Goal: Register for event/course

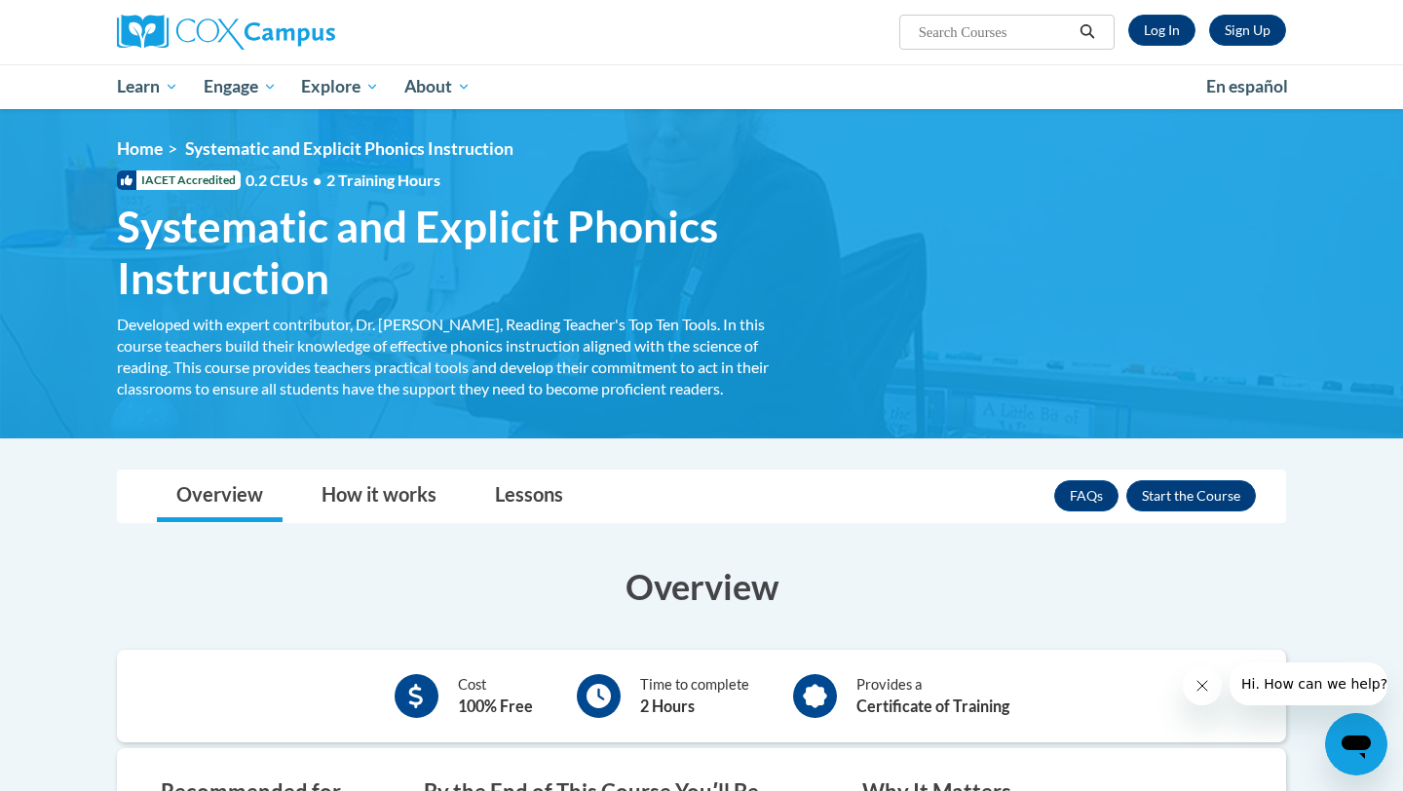
scroll to position [115, 0]
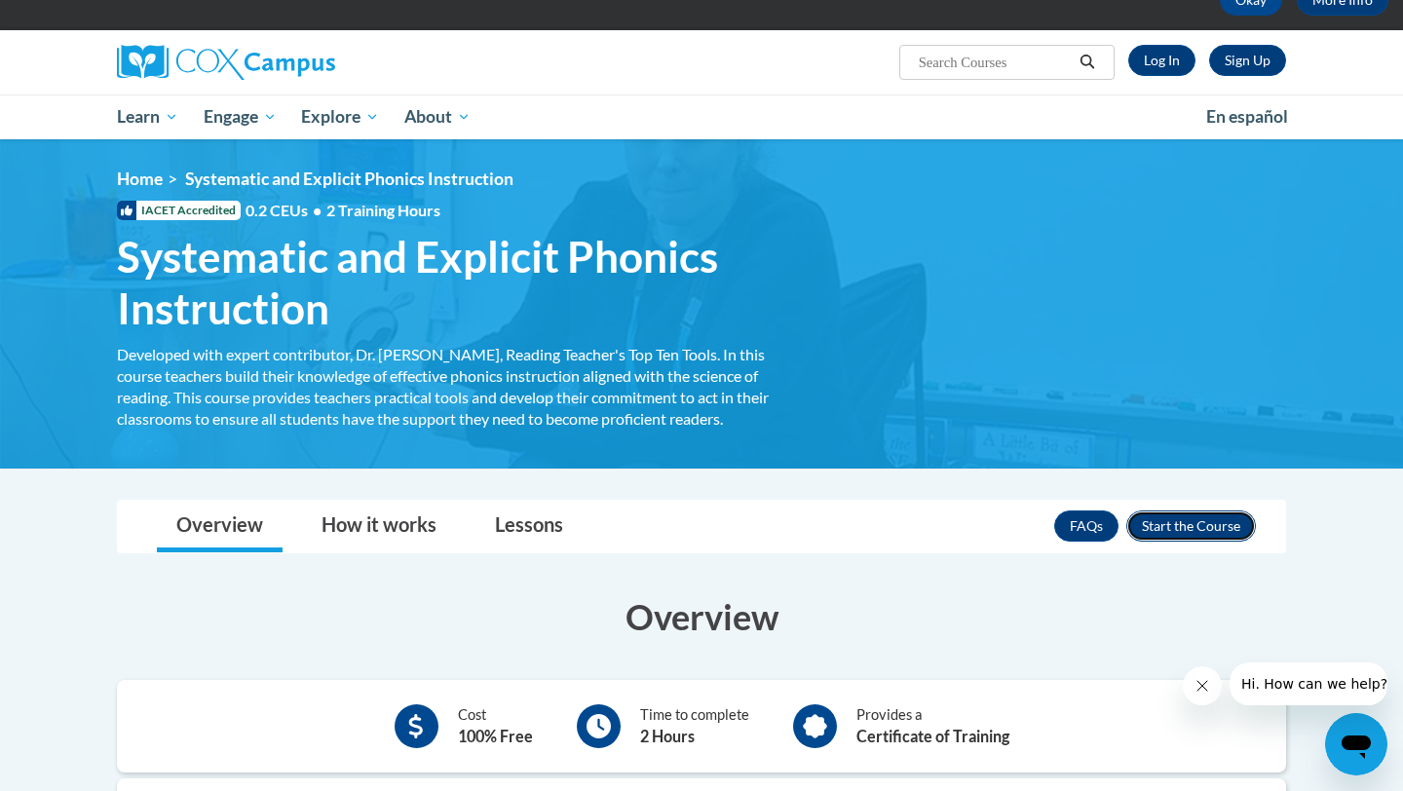
click at [1189, 529] on button "Enroll" at bounding box center [1191, 525] width 130 height 31
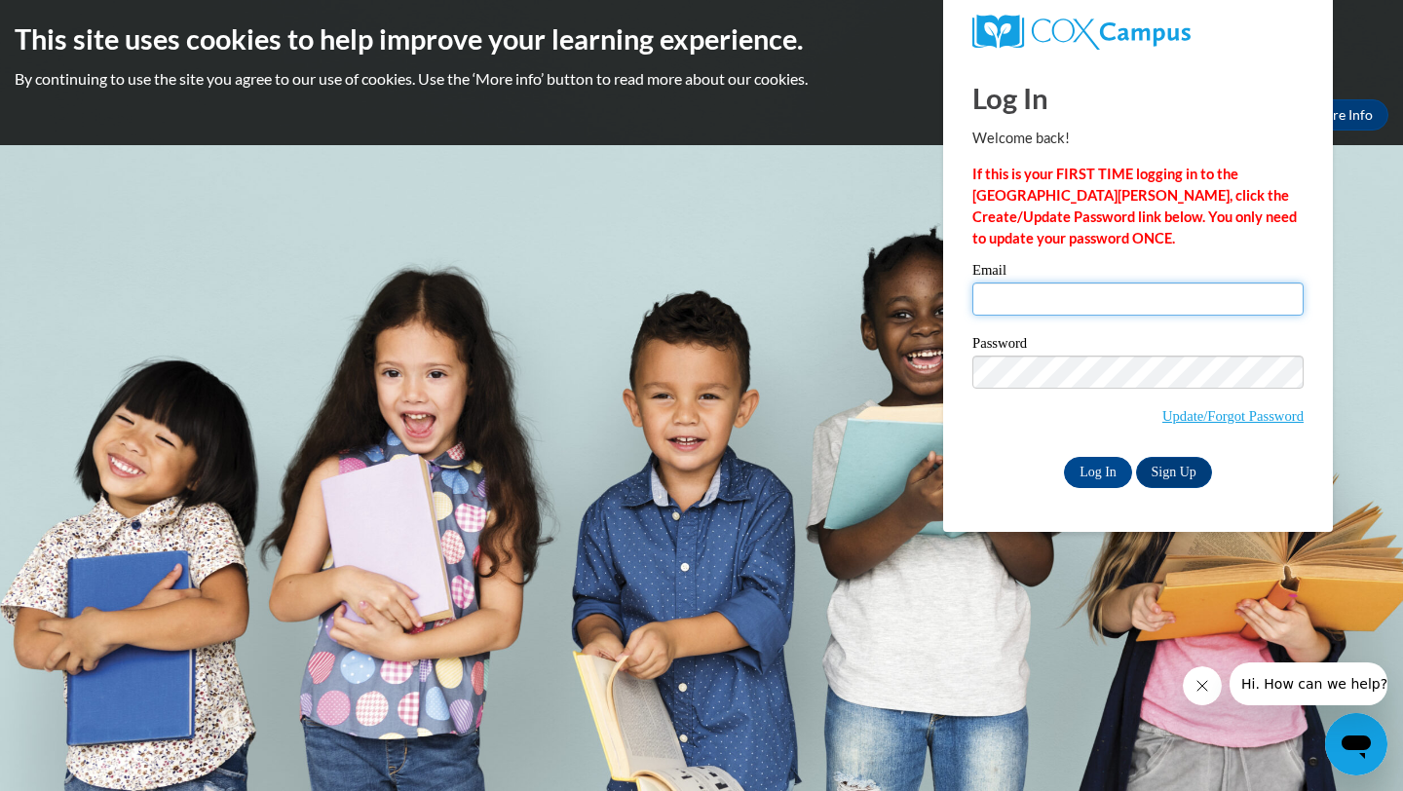
click at [1095, 308] on input "Email" at bounding box center [1137, 299] width 331 height 33
type input "sscully@westfordk12.us"
click at [1109, 471] on input "Log In" at bounding box center [1098, 472] width 68 height 31
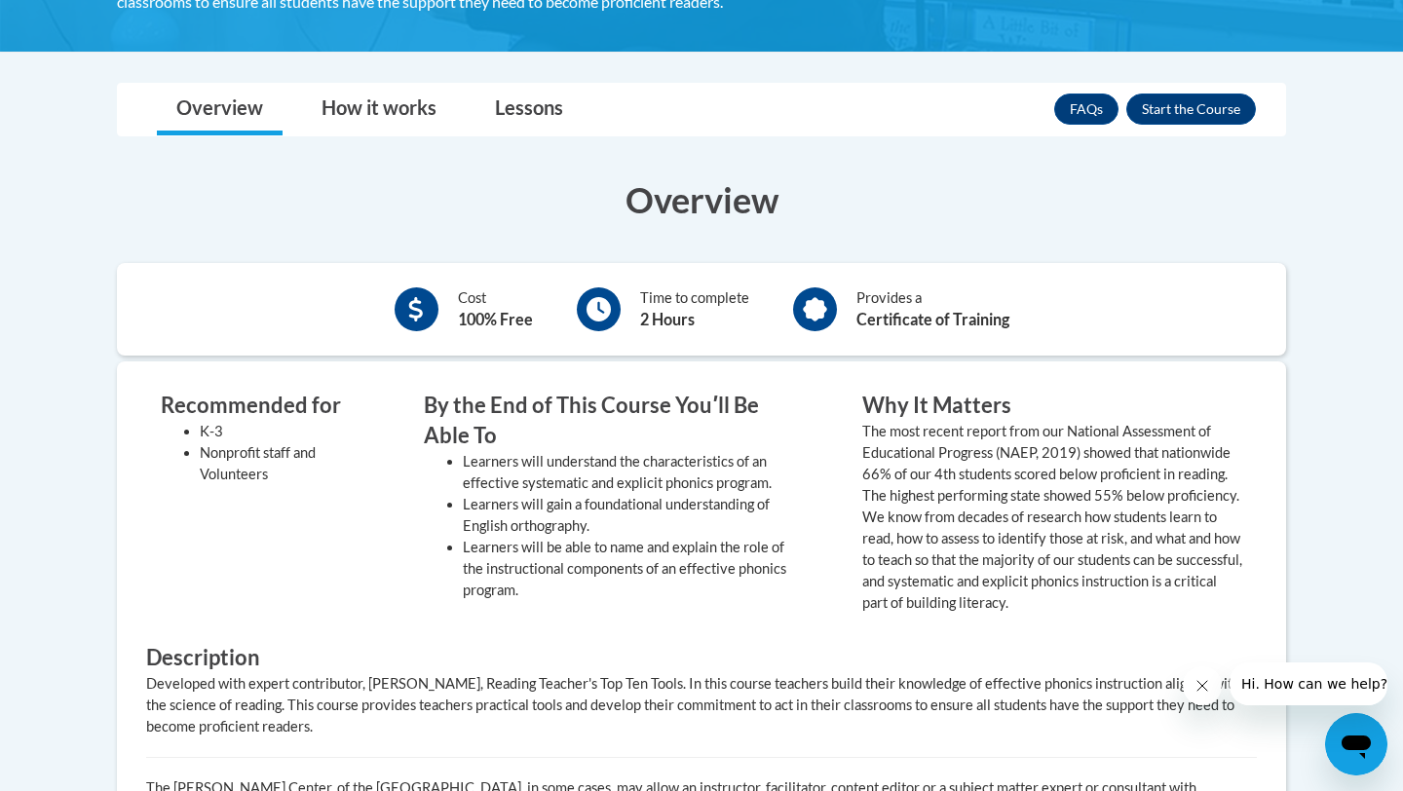
scroll to position [529, 0]
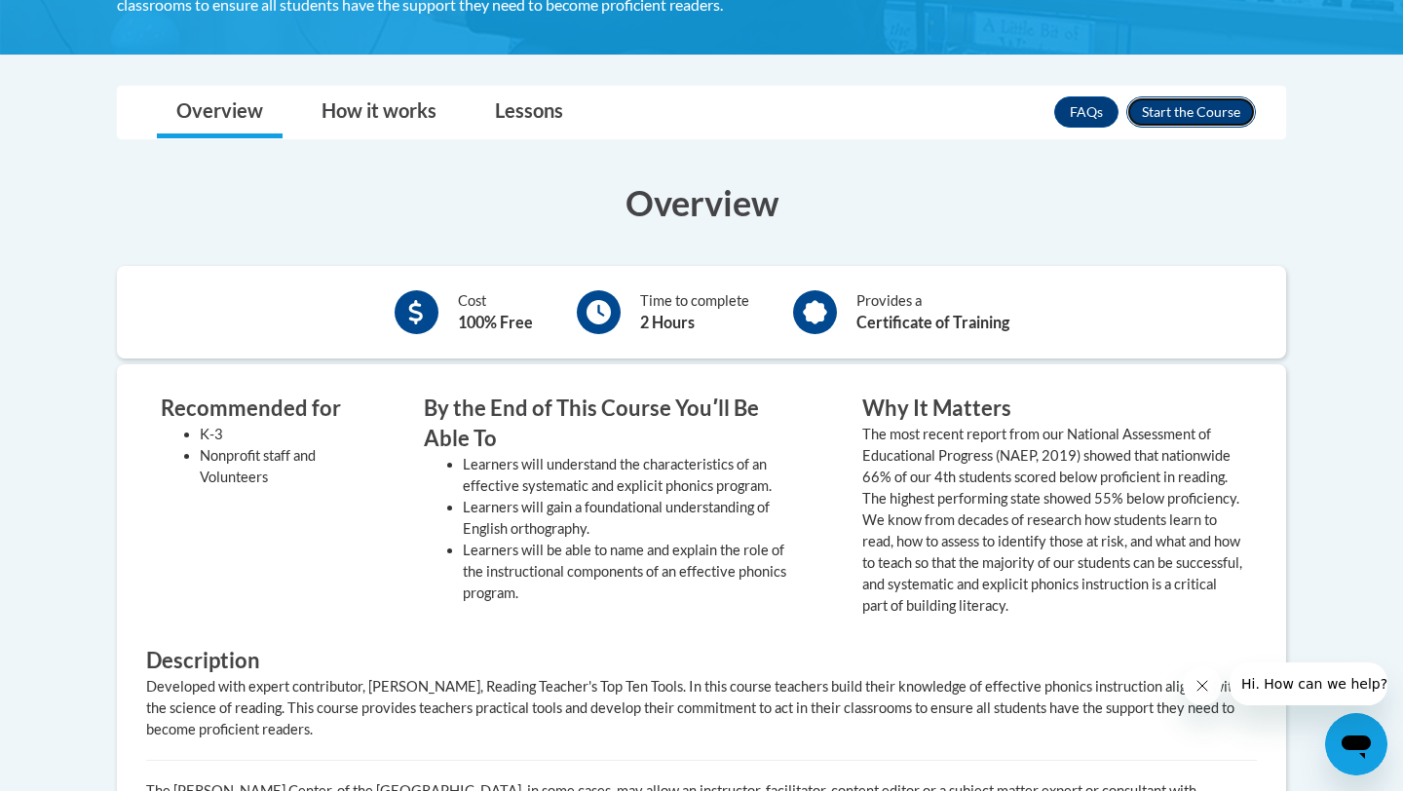
click at [1197, 115] on button "Enroll" at bounding box center [1191, 111] width 130 height 31
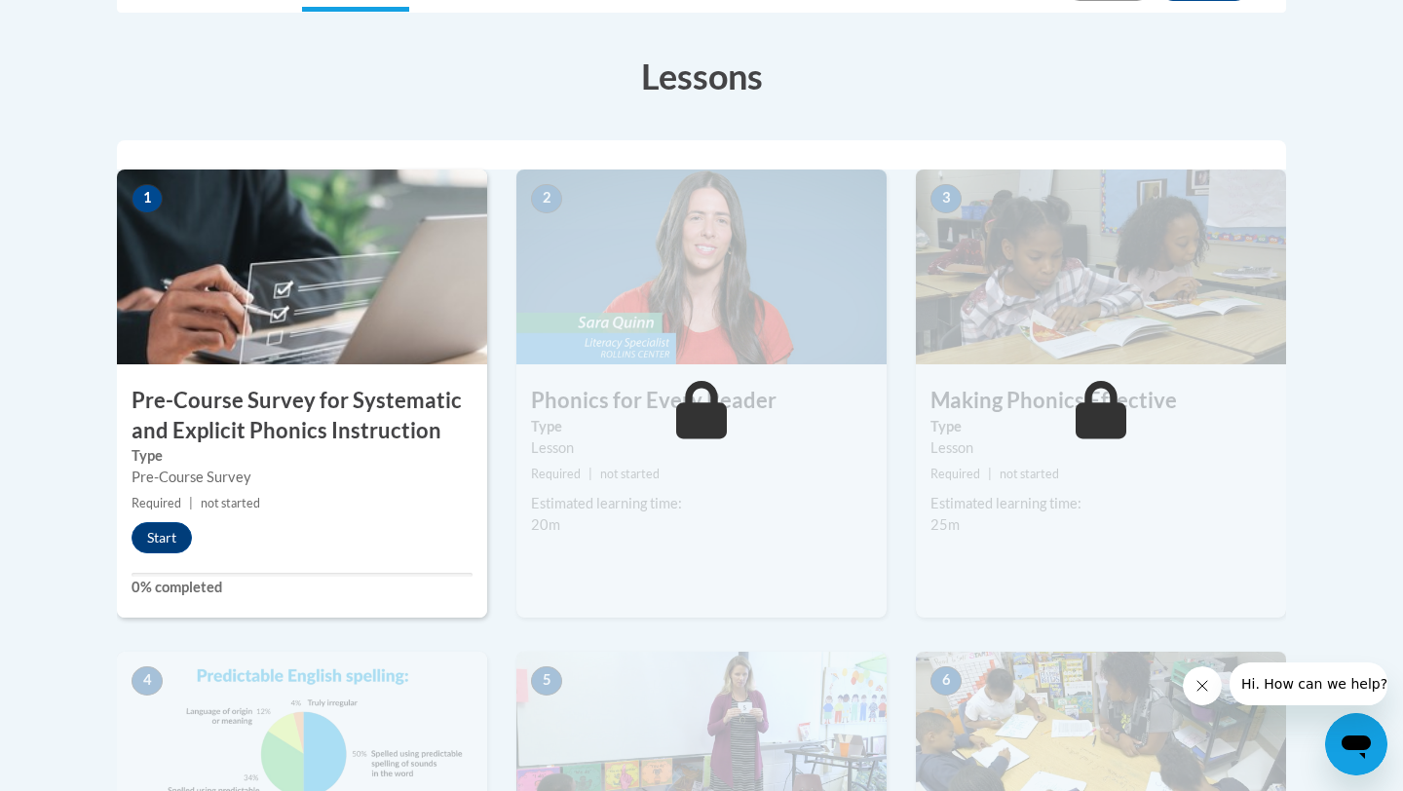
scroll to position [509, 0]
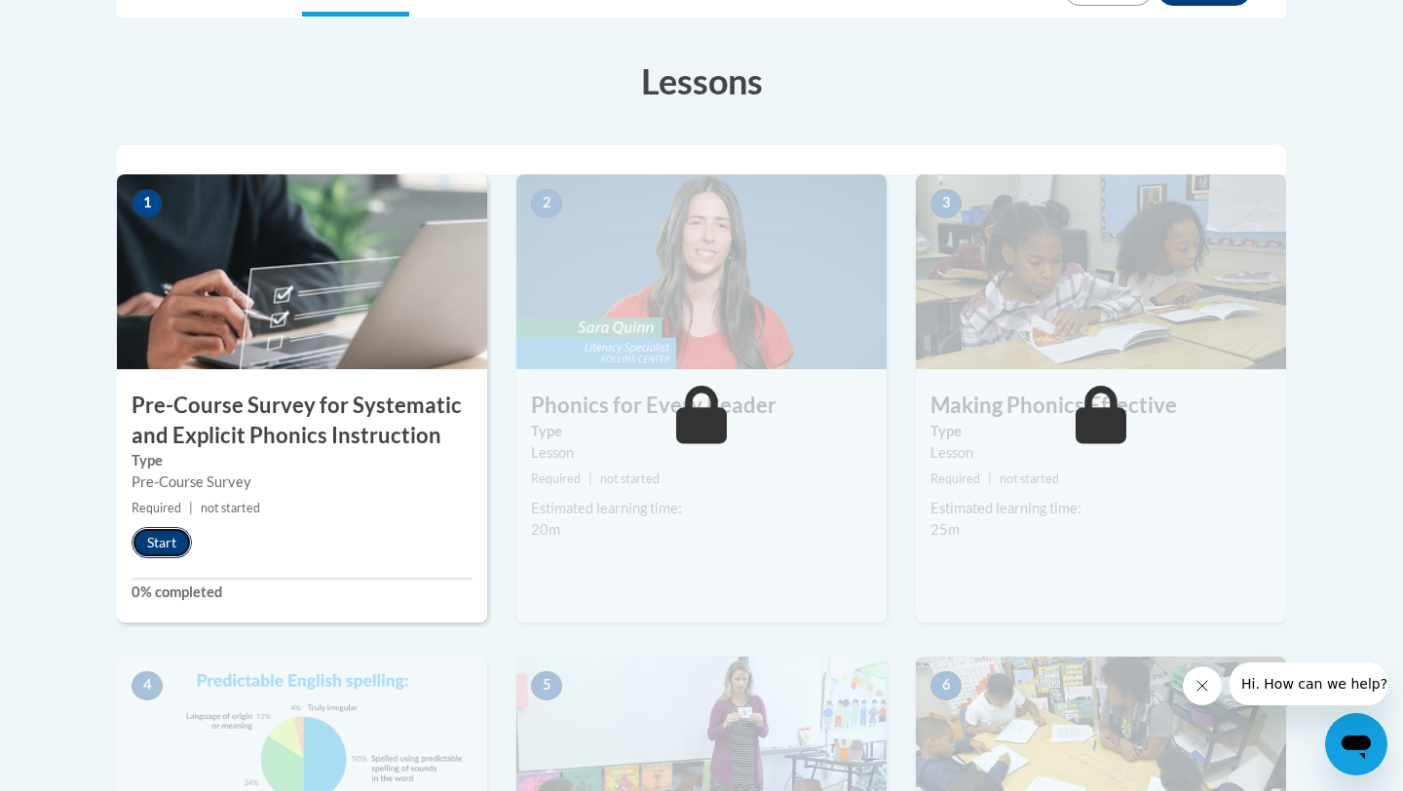
click at [164, 539] on button "Start" at bounding box center [162, 542] width 60 height 31
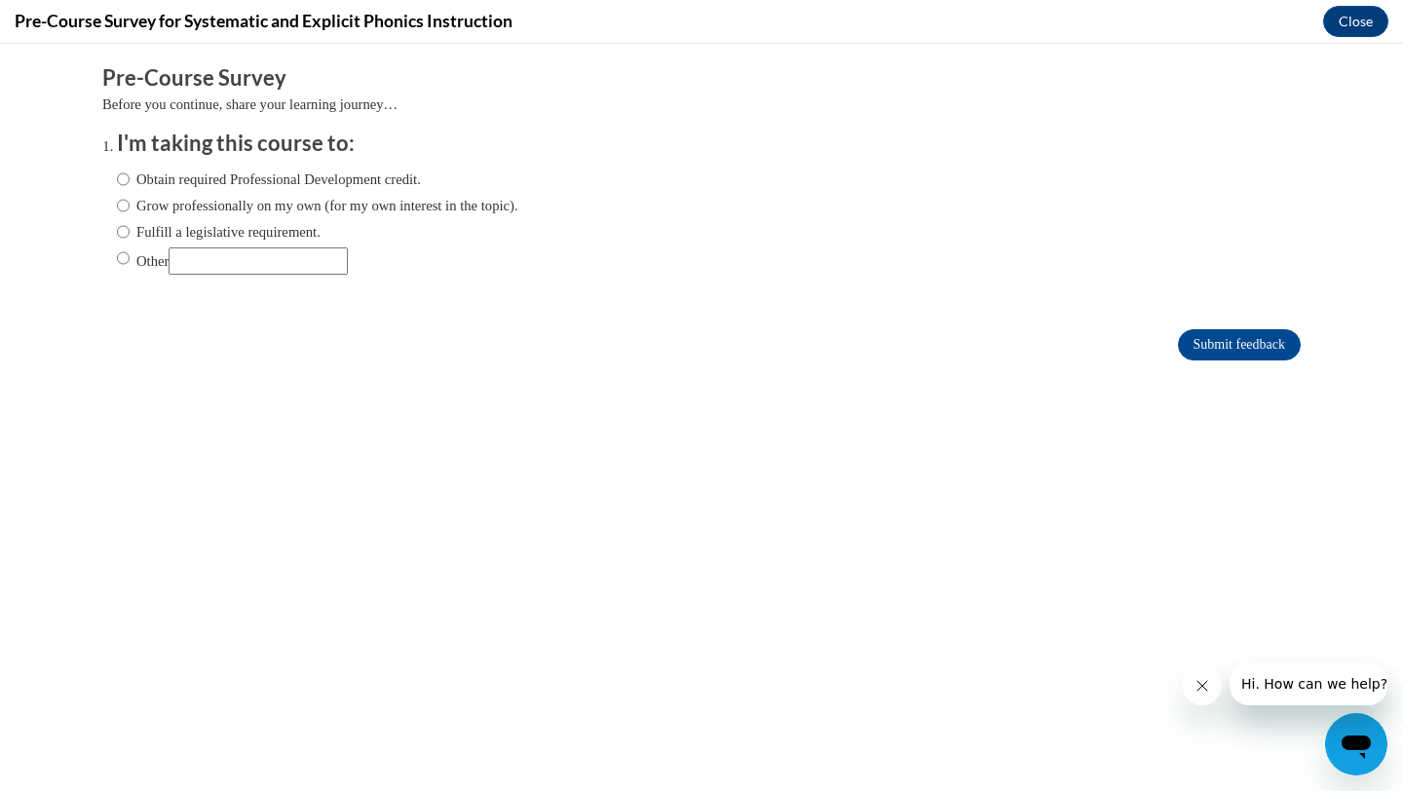
scroll to position [0, 0]
click at [131, 181] on label "Obtain required Professional Development credit." at bounding box center [269, 179] width 304 height 21
click at [130, 181] on input "Obtain required Professional Development credit." at bounding box center [123, 179] width 13 height 21
radio input "true"
click at [1197, 350] on input "Submit feedback" at bounding box center [1239, 344] width 123 height 31
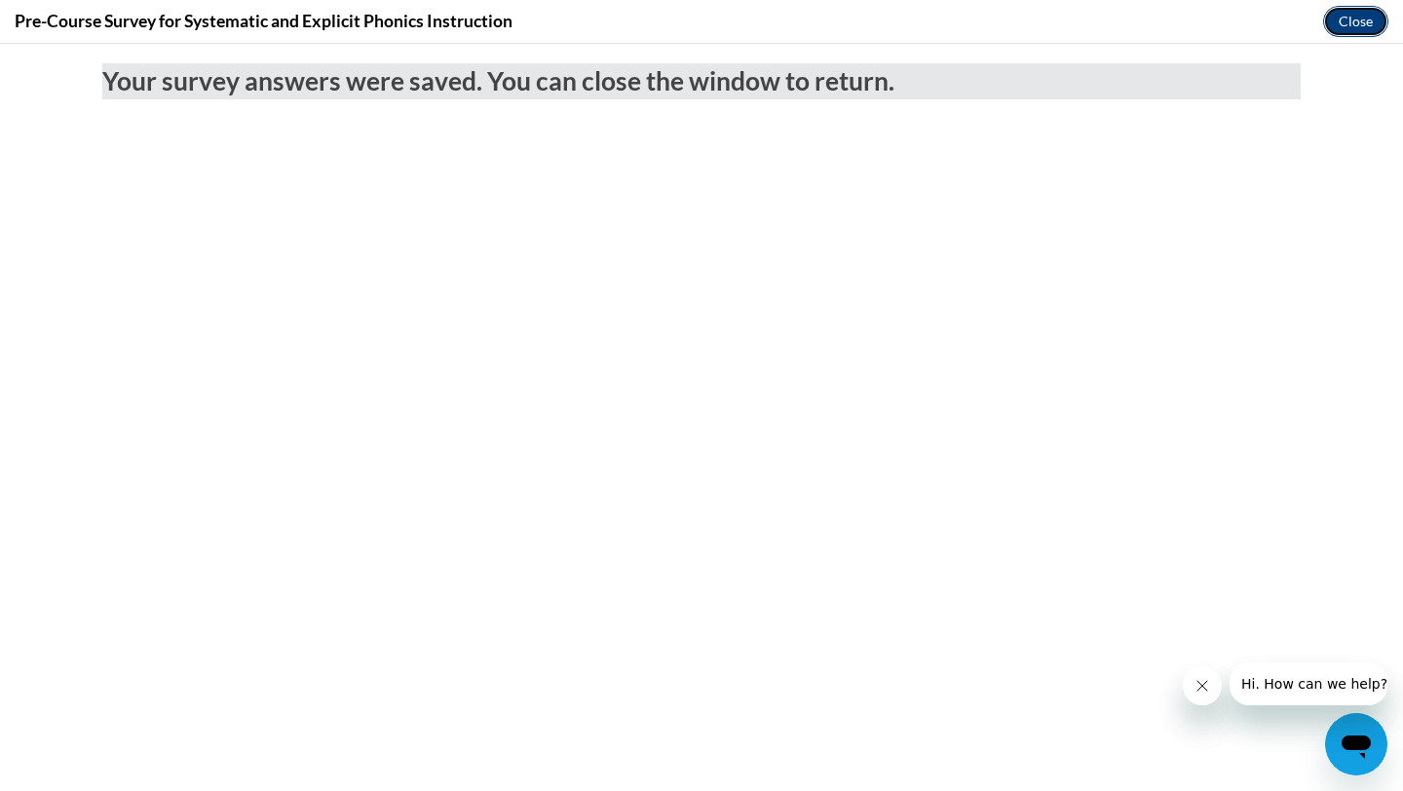
click at [1363, 14] on button "Close" at bounding box center [1355, 21] width 65 height 31
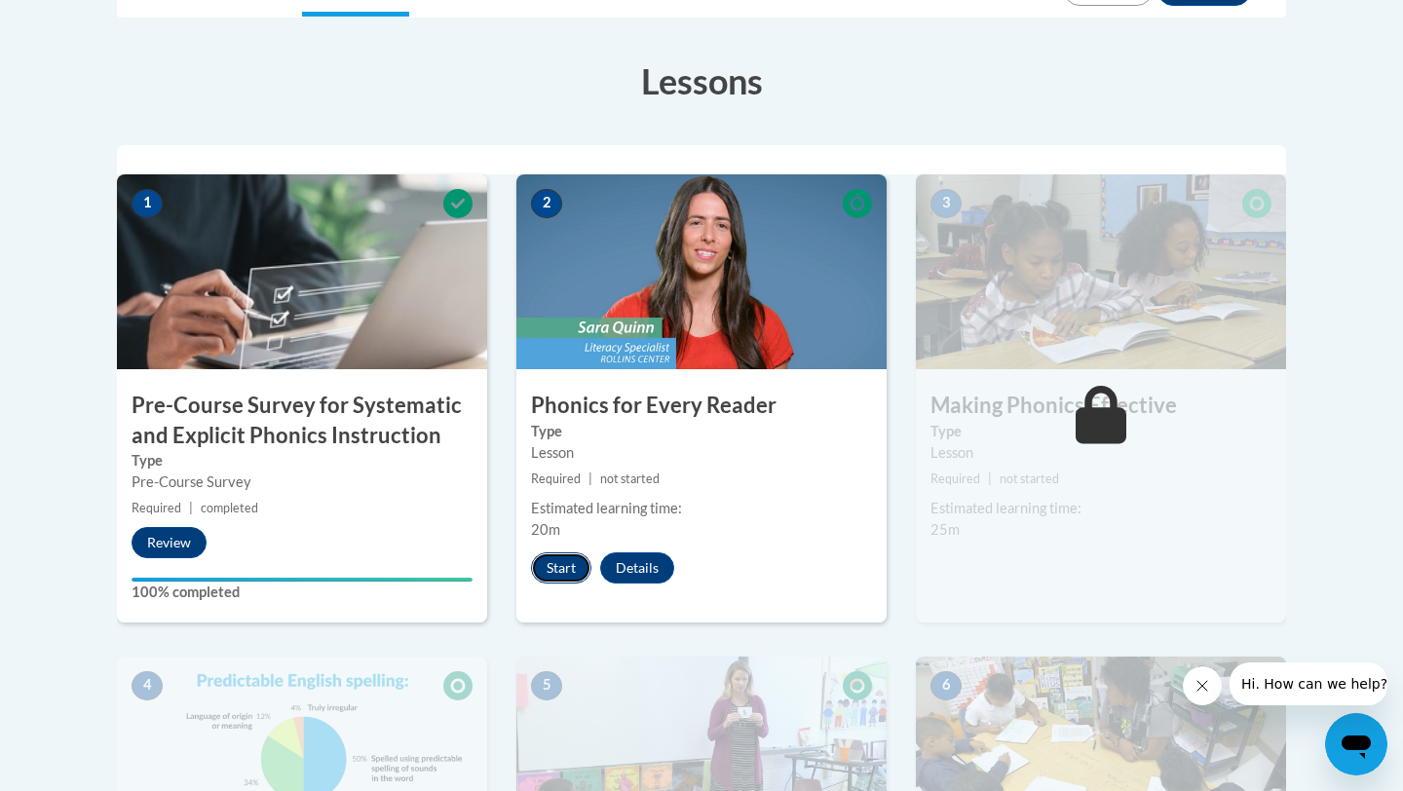
click at [556, 569] on button "Start" at bounding box center [561, 567] width 60 height 31
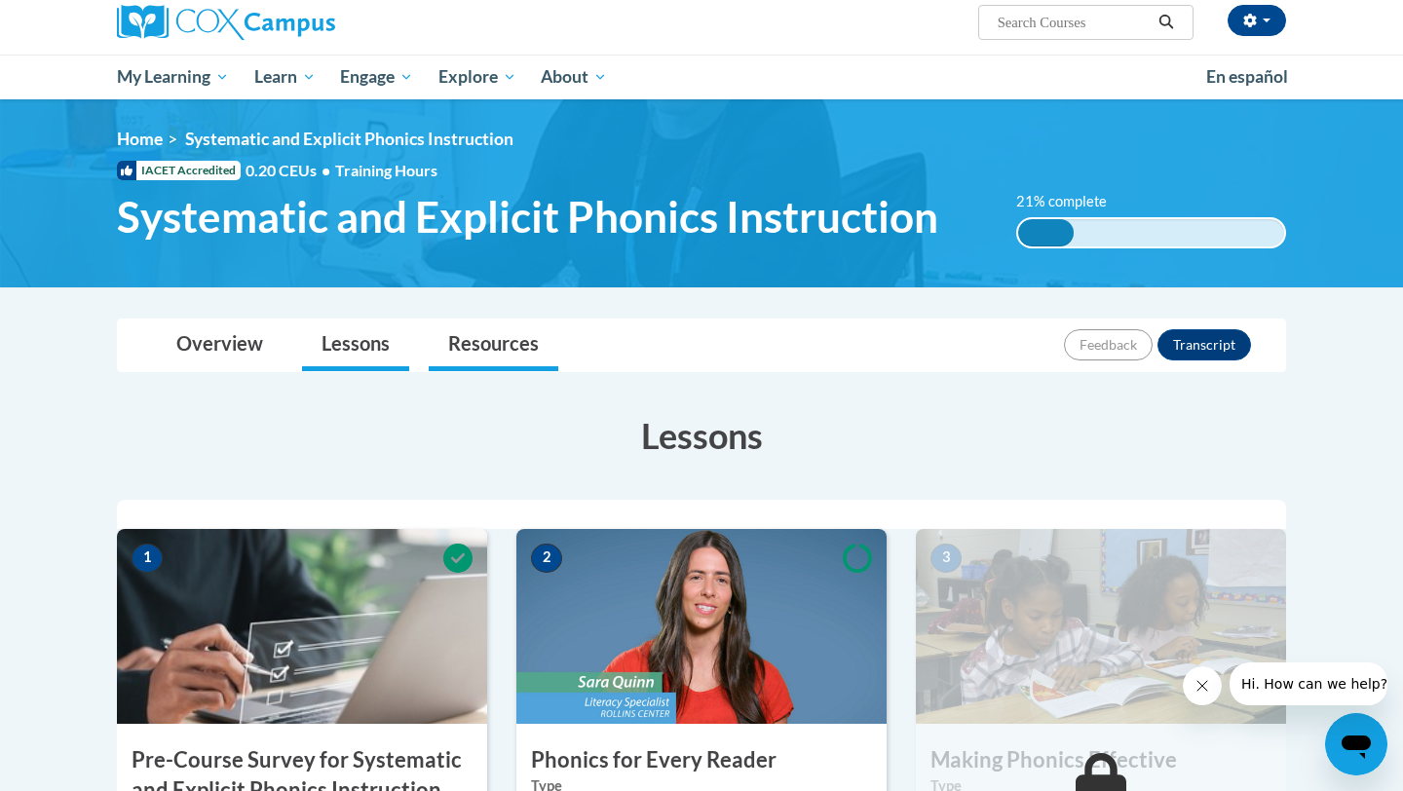
scroll to position [311, 0]
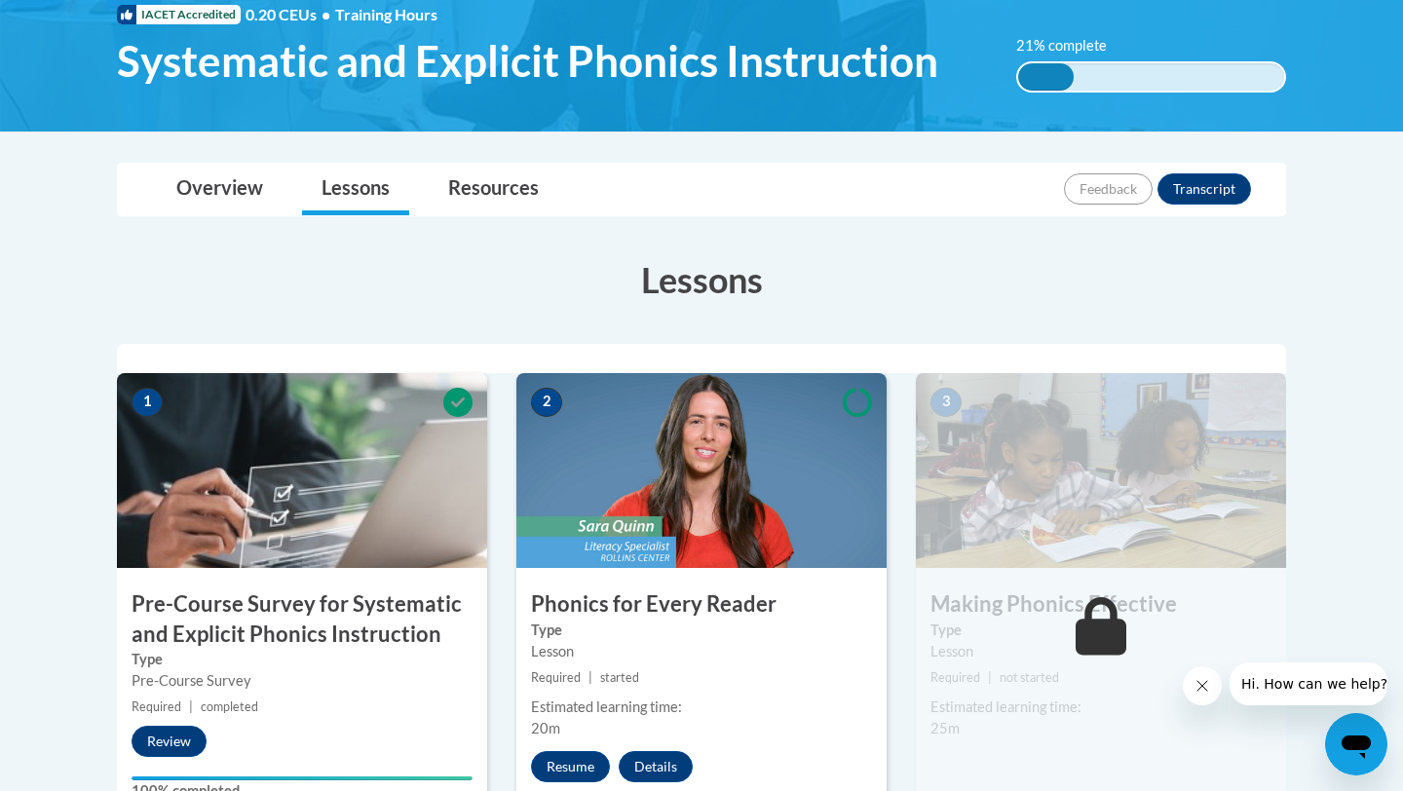
click at [671, 472] on img at bounding box center [701, 470] width 370 height 195
click at [558, 759] on button "Resume" at bounding box center [570, 766] width 79 height 31
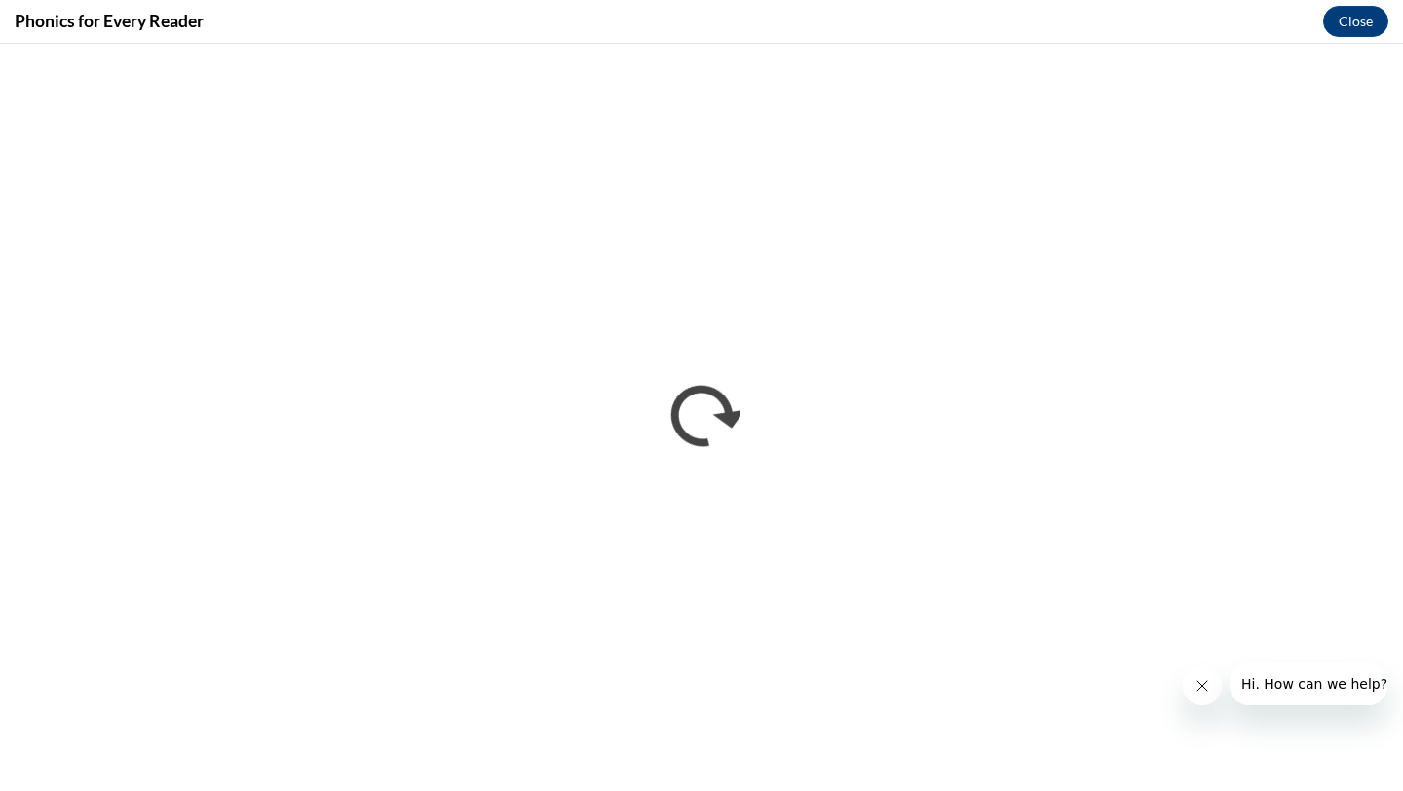
scroll to position [0, 0]
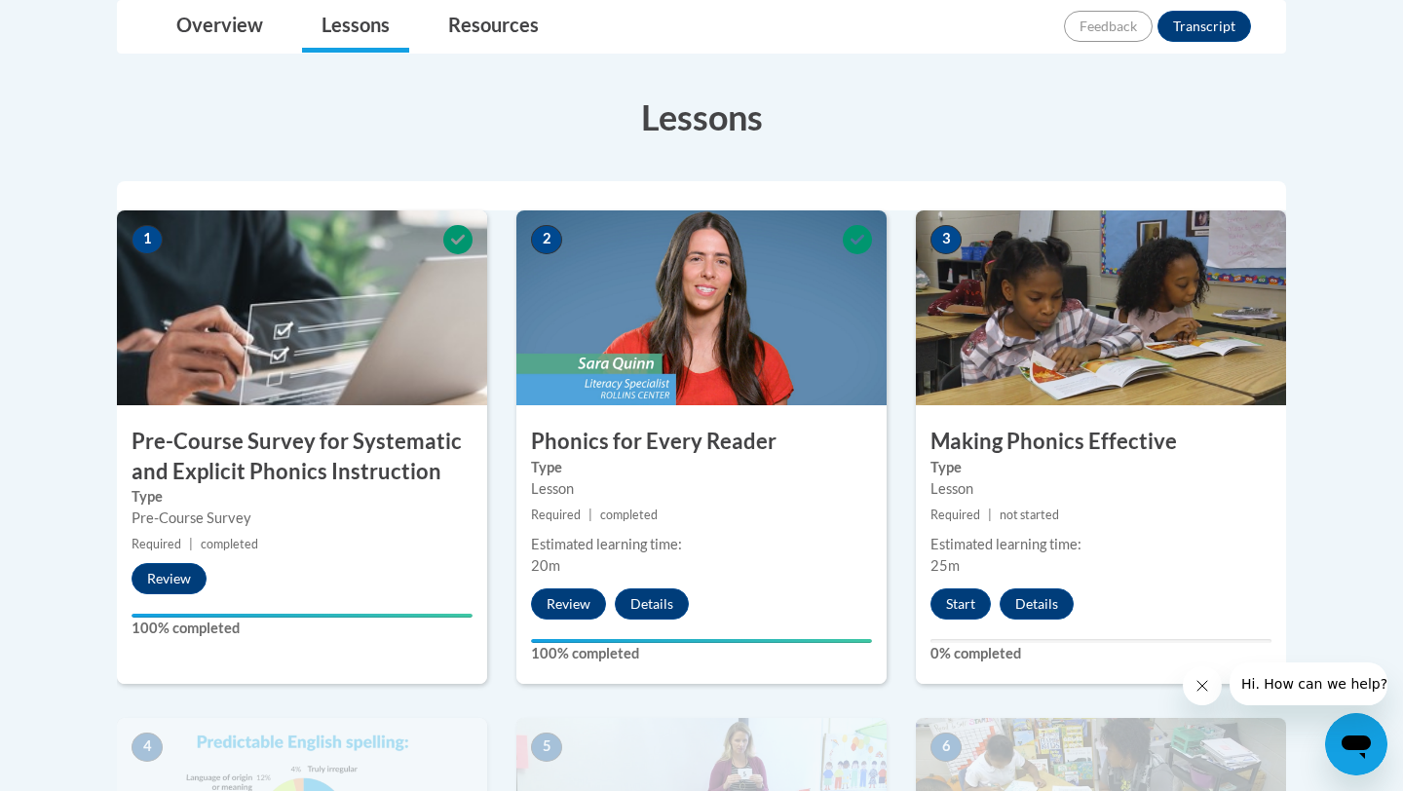
scroll to position [475, 0]
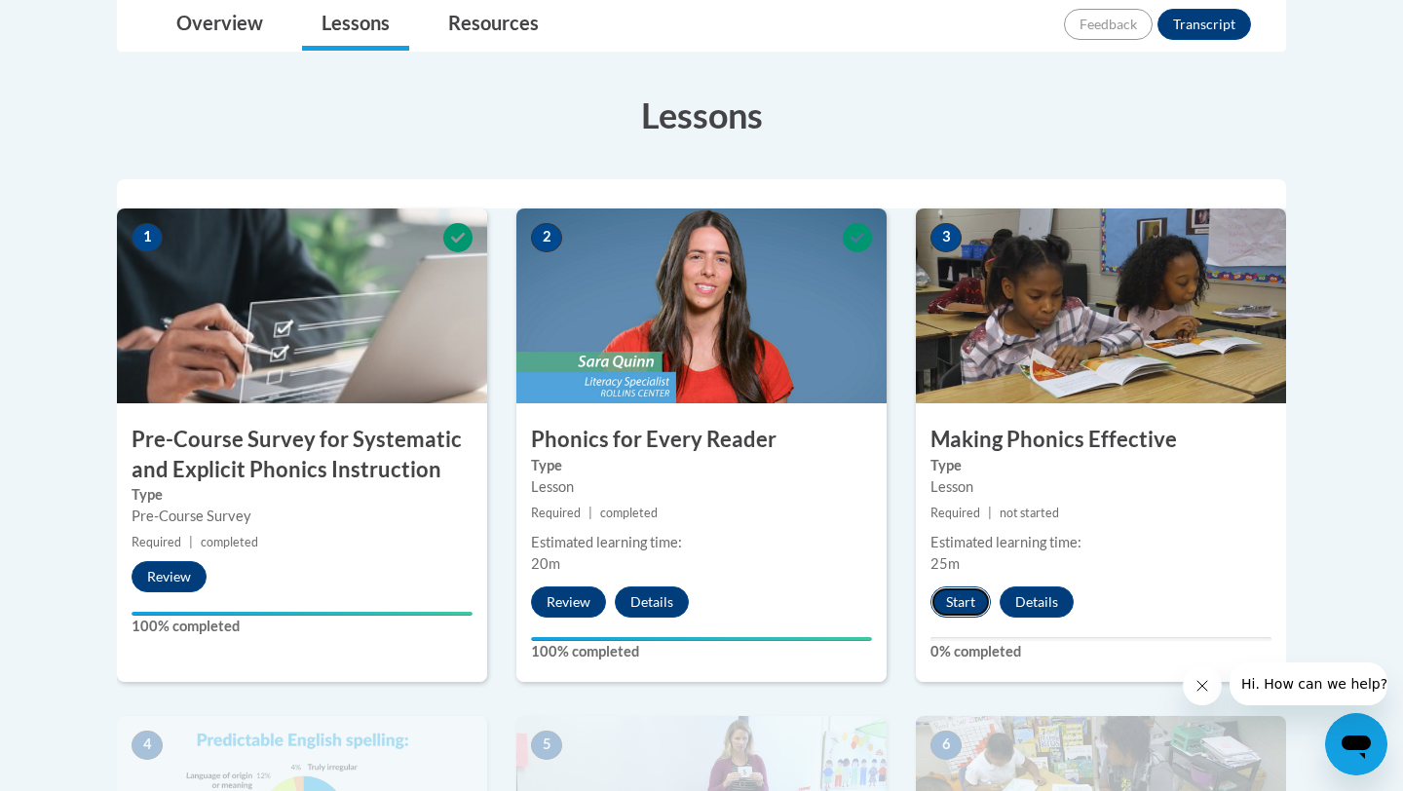
click at [955, 600] on button "Start" at bounding box center [960, 601] width 60 height 31
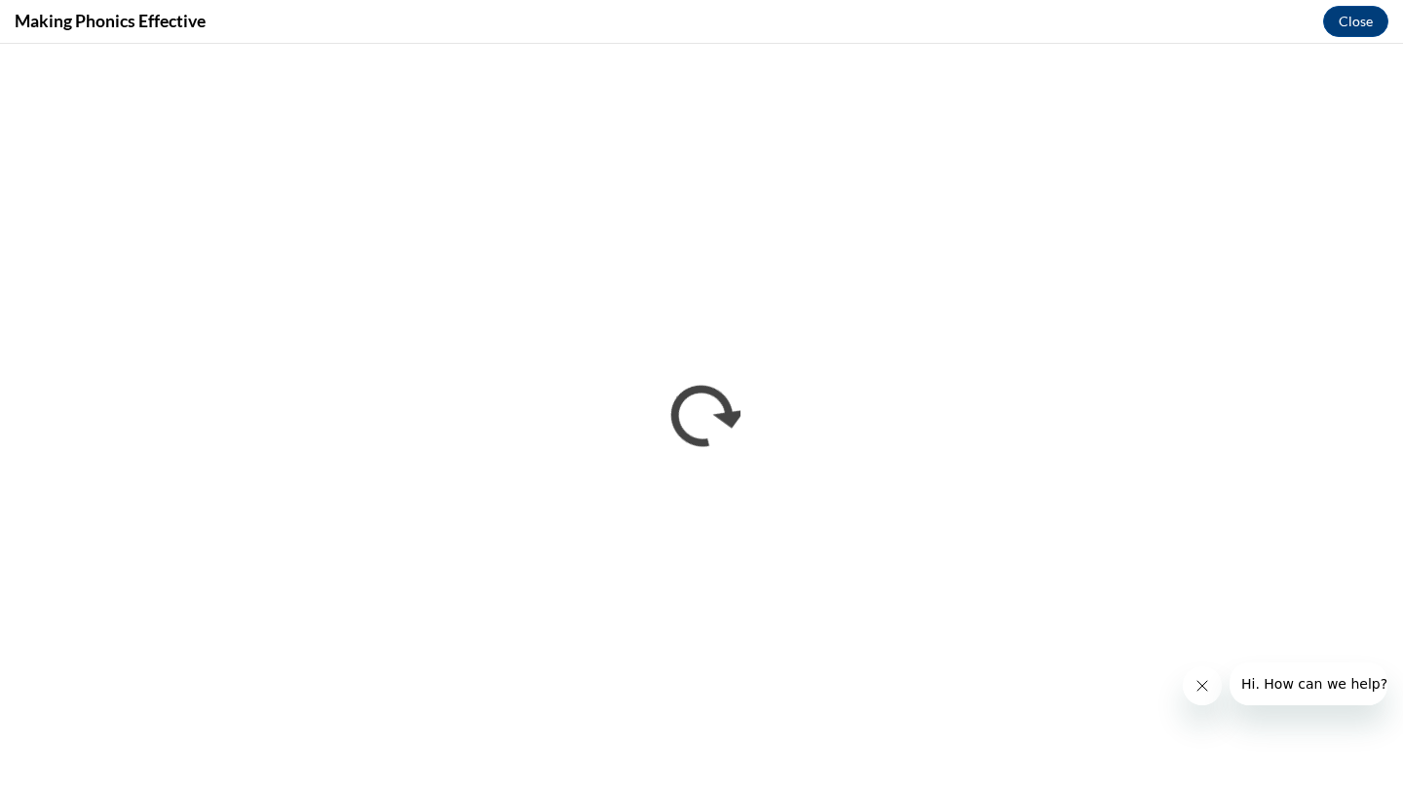
scroll to position [0, 0]
